Goal: Information Seeking & Learning: Learn about a topic

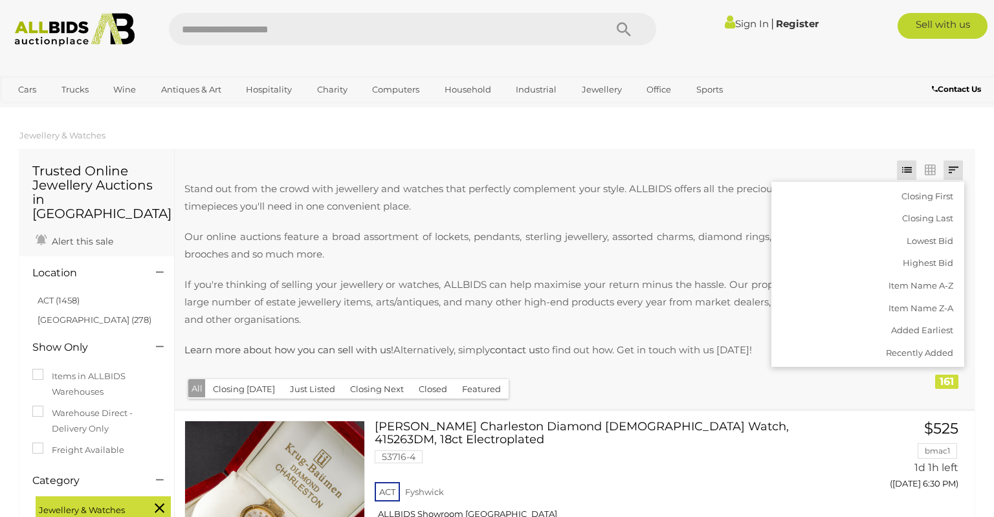
scroll to position [2392, 0]
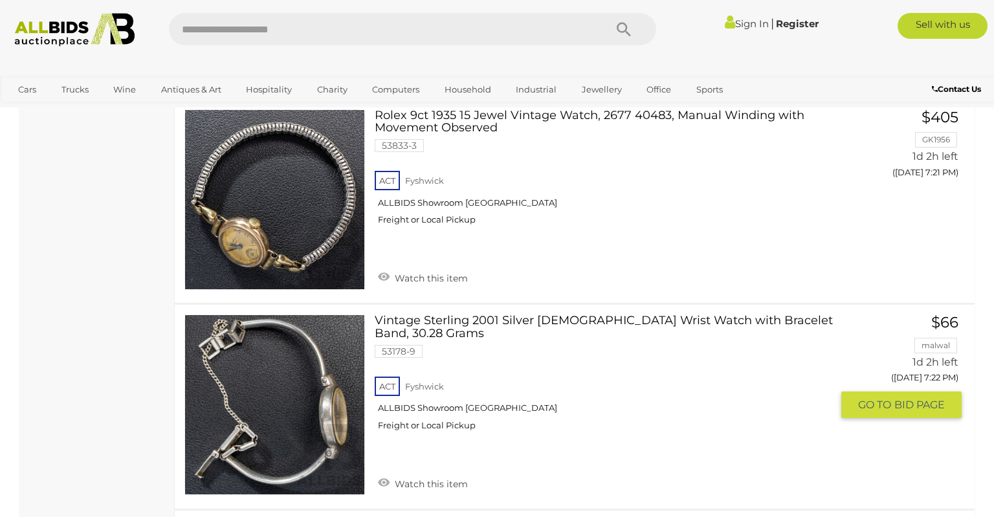
scroll to position [10184, 0]
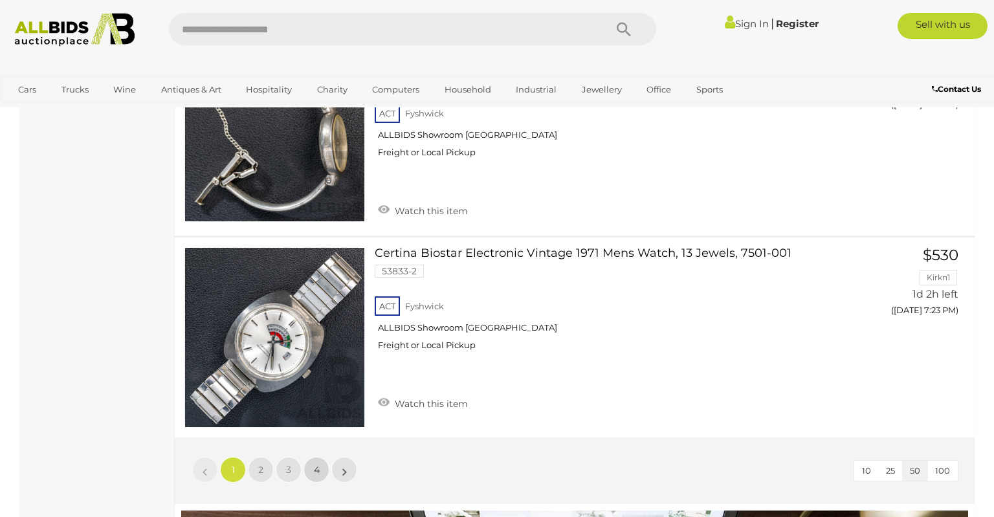
click at [316, 464] on span "4" at bounding box center [317, 470] width 6 height 12
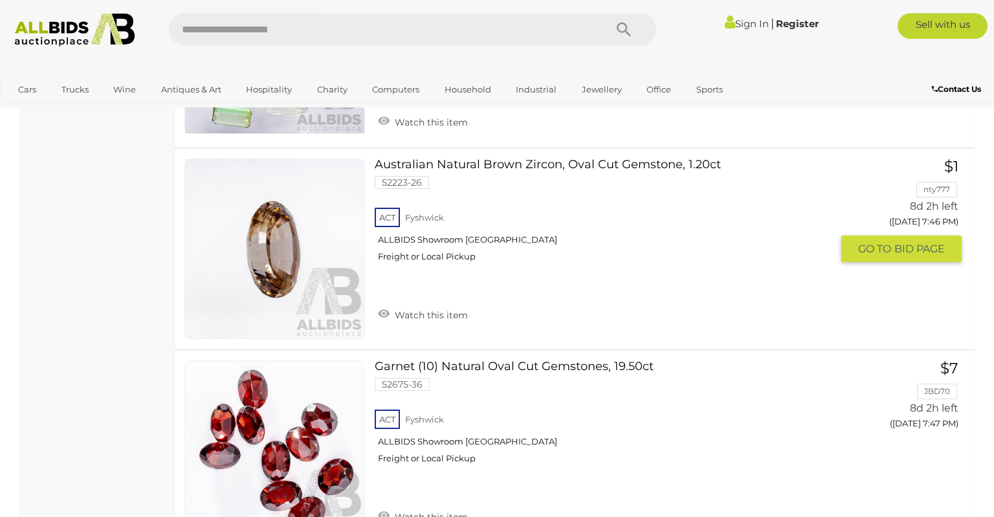
scroll to position [2877, 0]
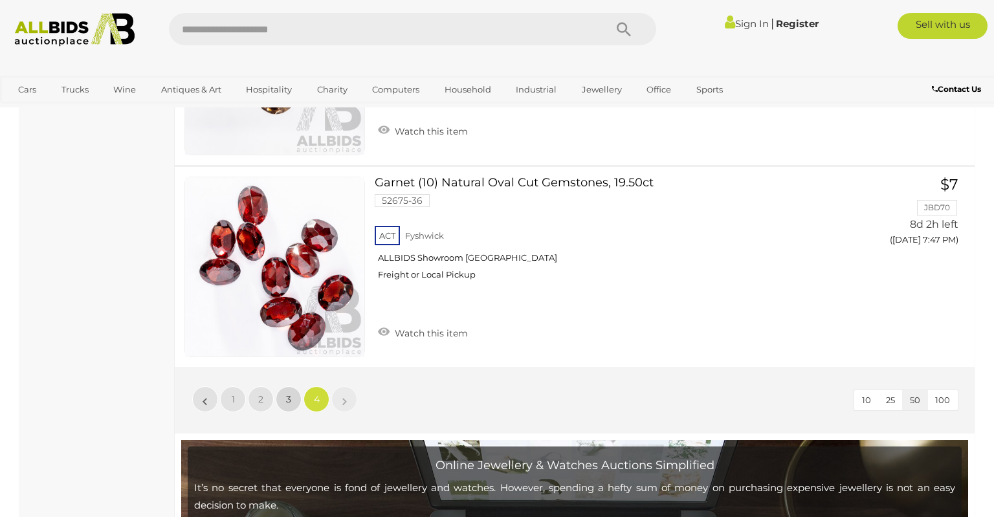
click at [289, 396] on link "3" at bounding box center [289, 399] width 26 height 26
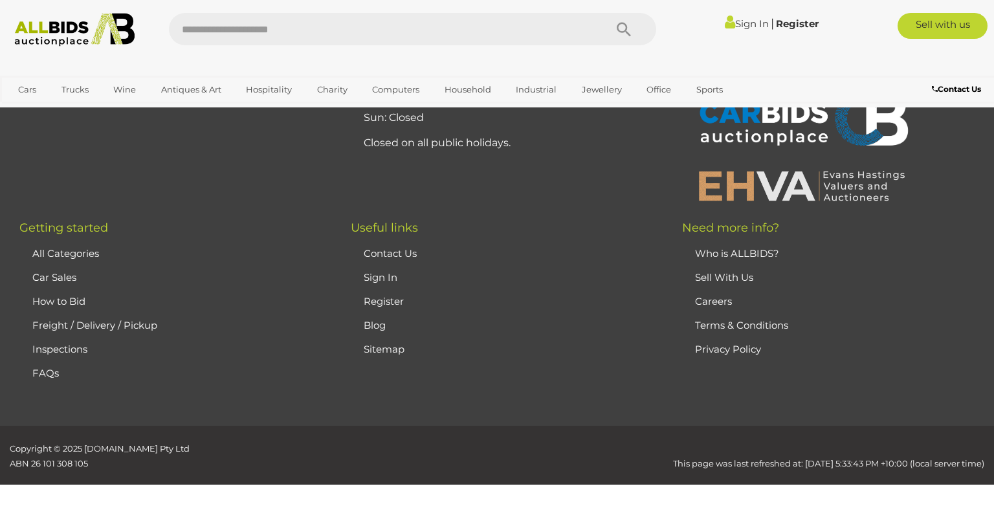
scroll to position [280, 0]
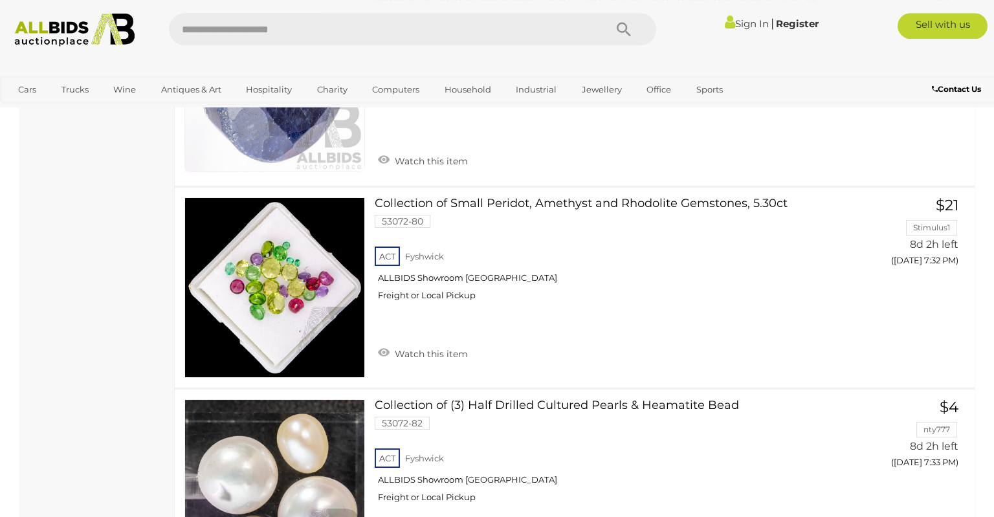
scroll to position [10054, 0]
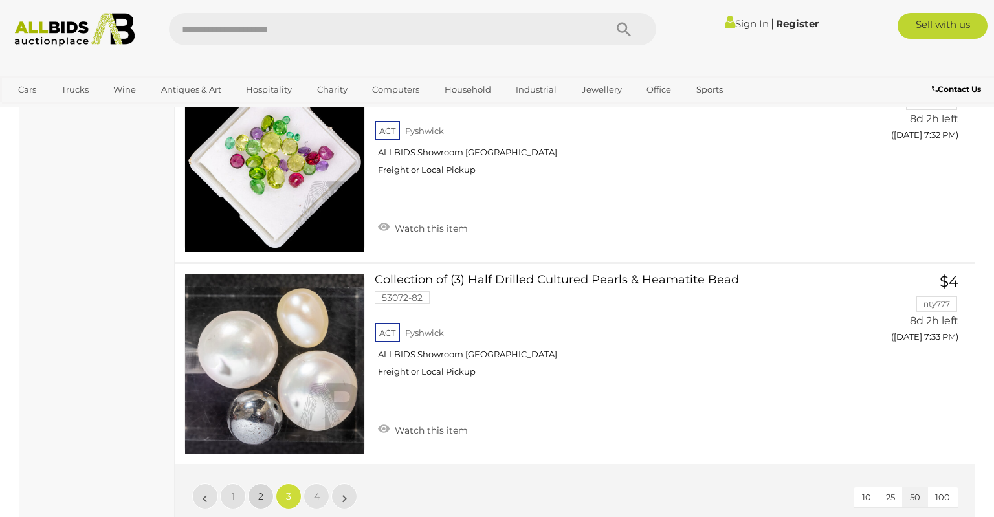
click at [266, 484] on link "2" at bounding box center [261, 497] width 26 height 26
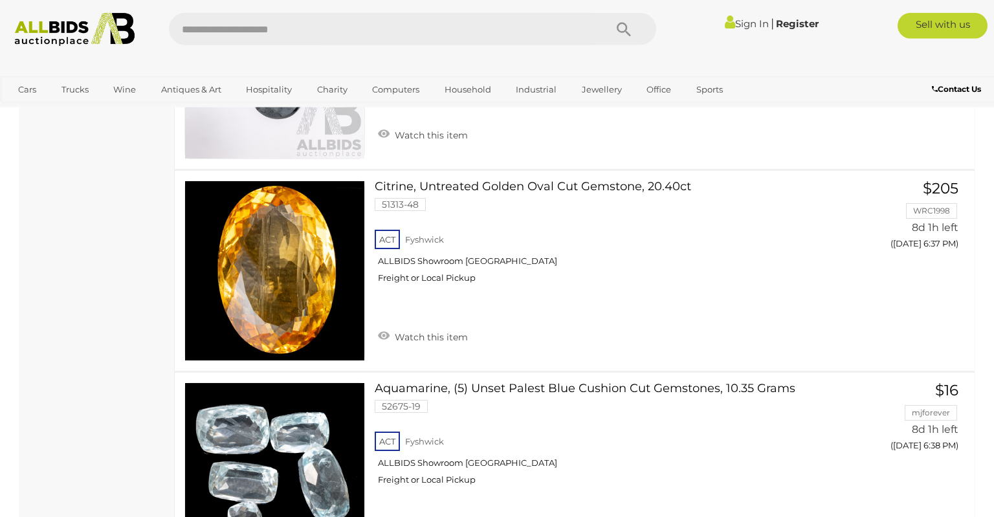
scroll to position [9234, 0]
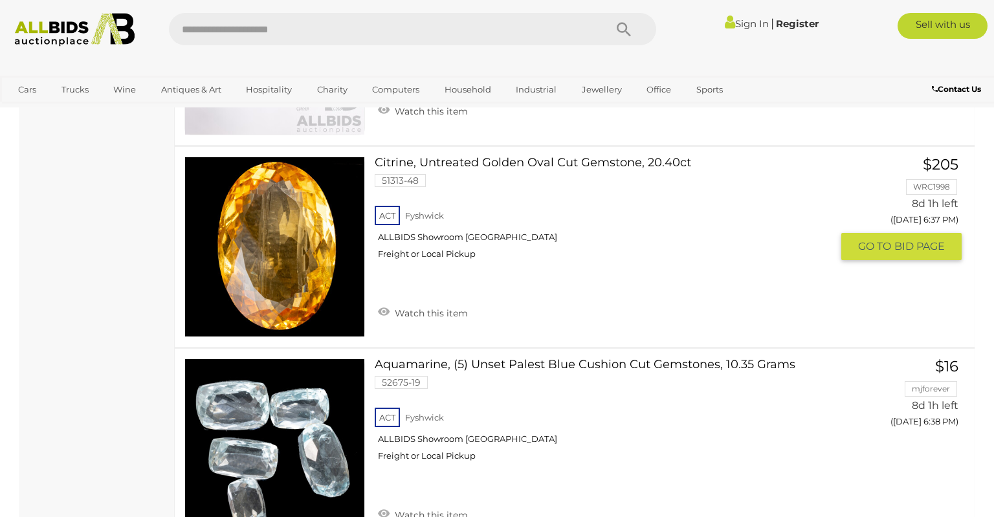
click at [291, 214] on link at bounding box center [274, 247] width 181 height 181
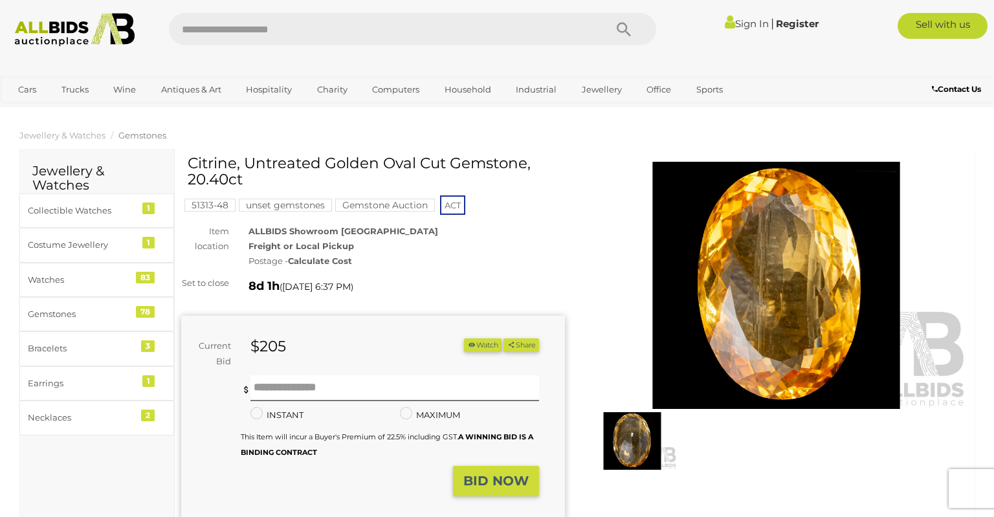
click at [735, 288] on img at bounding box center [777, 285] width 384 height 247
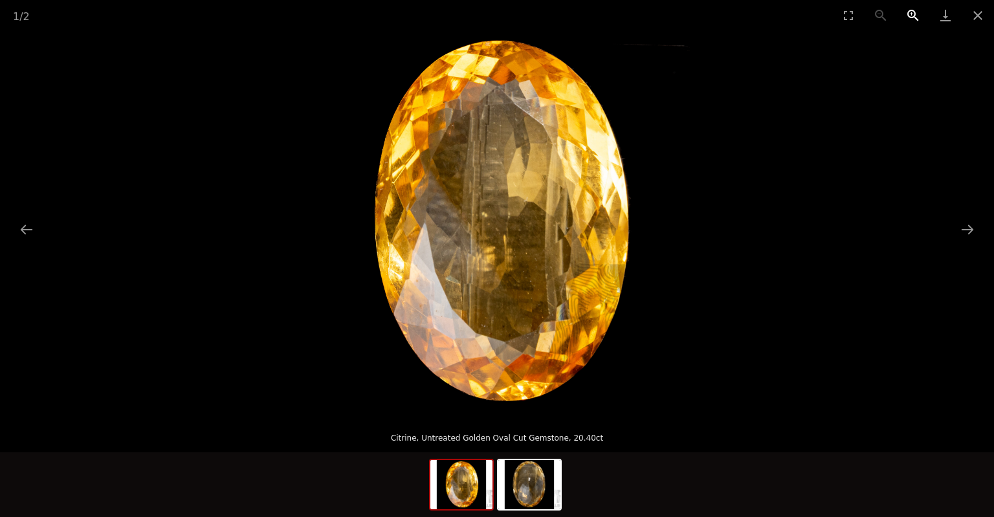
click at [910, 14] on button "Zoom in" at bounding box center [913, 15] width 32 height 30
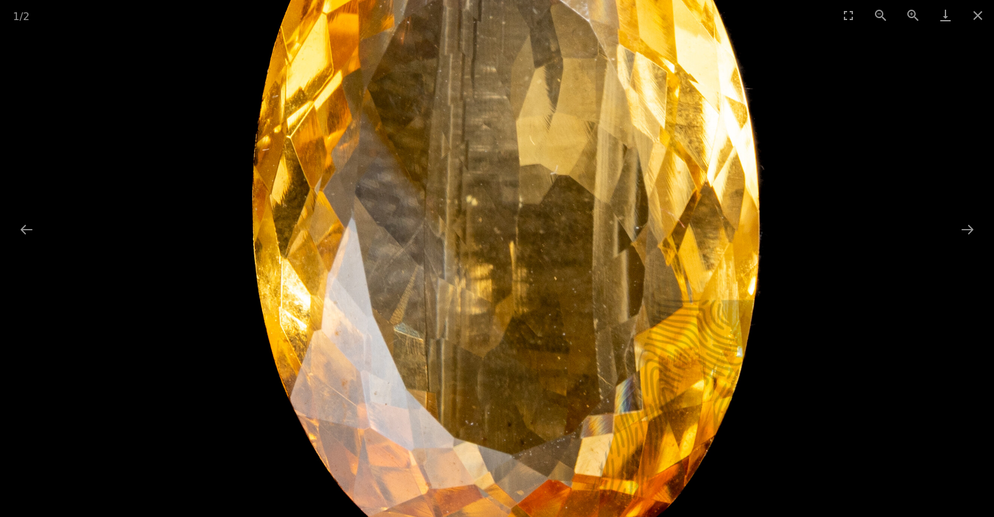
drag, startPoint x: 626, startPoint y: 205, endPoint x: 578, endPoint y: 217, distance: 49.5
click at [578, 217] on img at bounding box center [497, 217] width 770 height 770
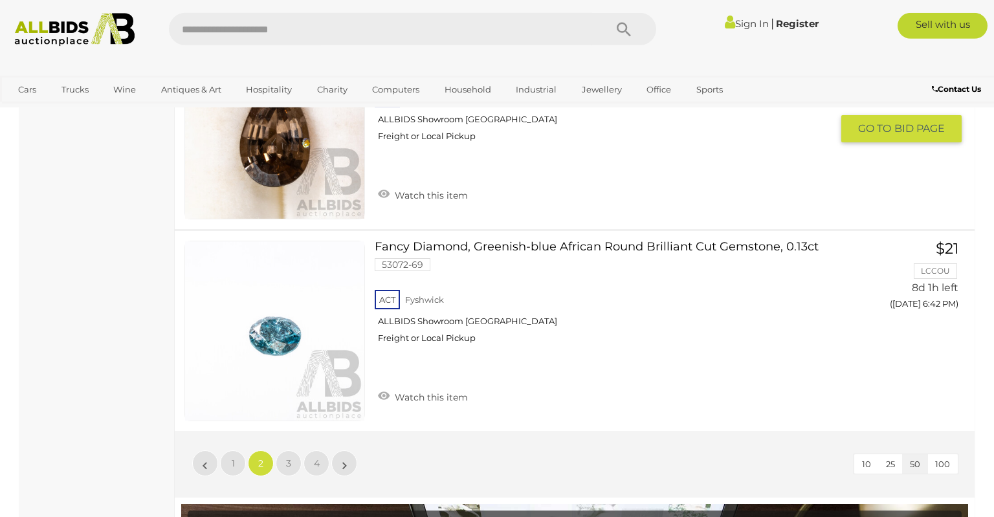
scroll to position [10362, 0]
